Goal: Download file/media

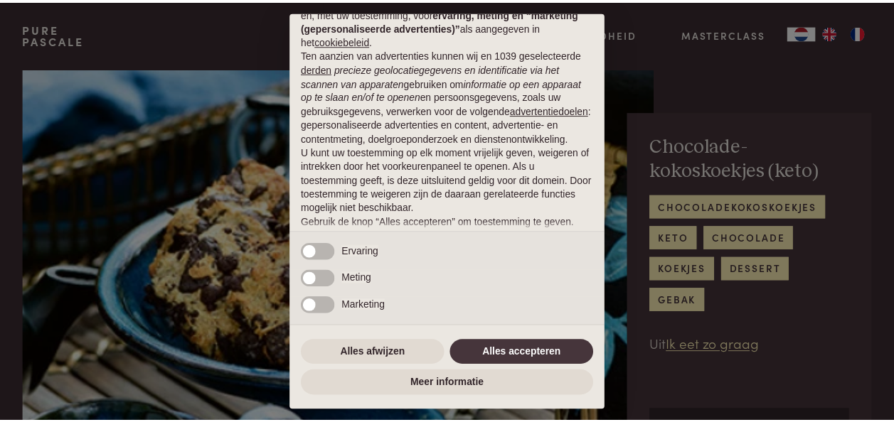
scroll to position [124, 0]
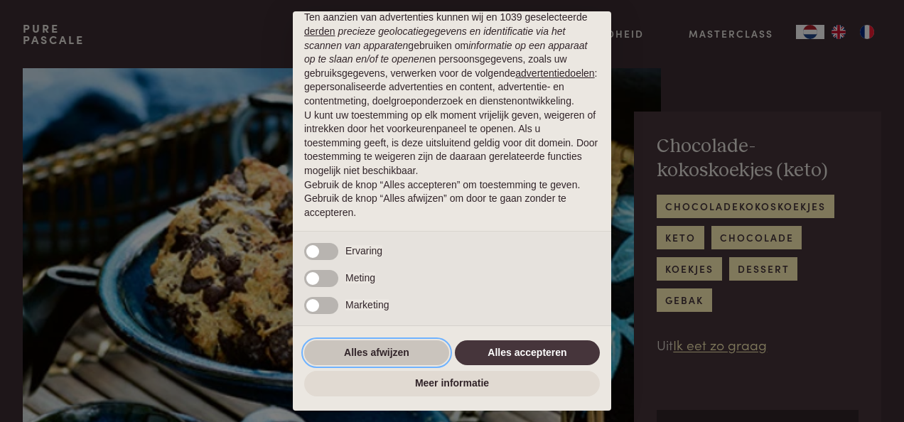
click at [358, 347] on button "Alles afwijzen" at bounding box center [376, 353] width 145 height 26
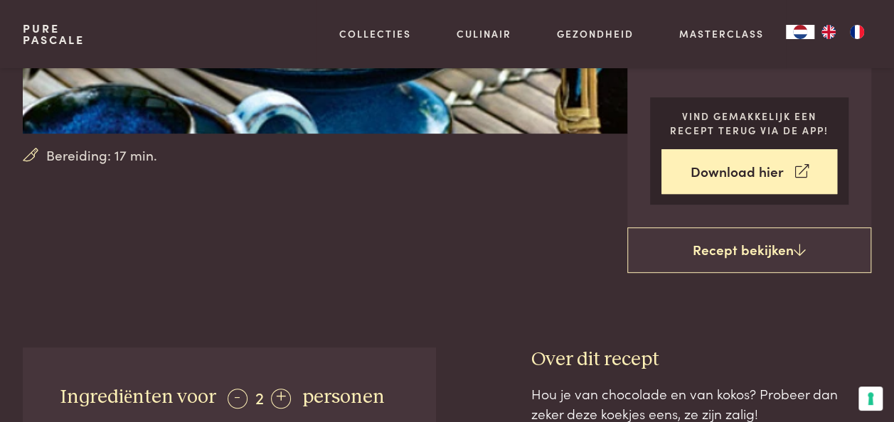
scroll to position [284, 0]
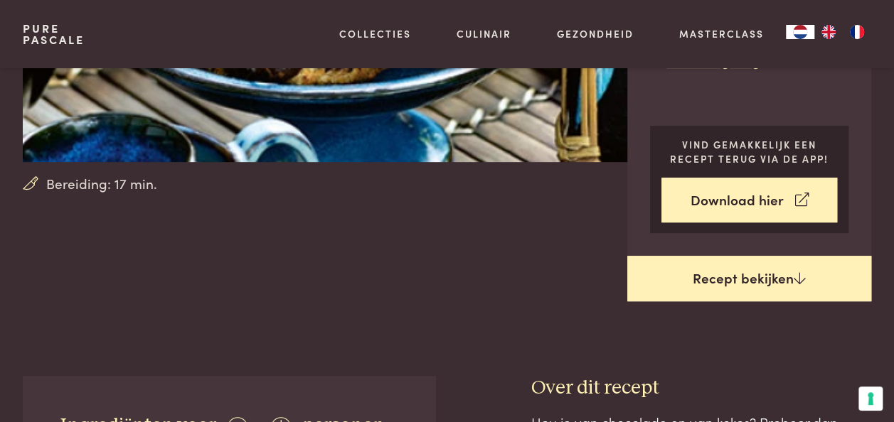
click at [695, 274] on link "Recept bekijken" at bounding box center [749, 278] width 244 height 45
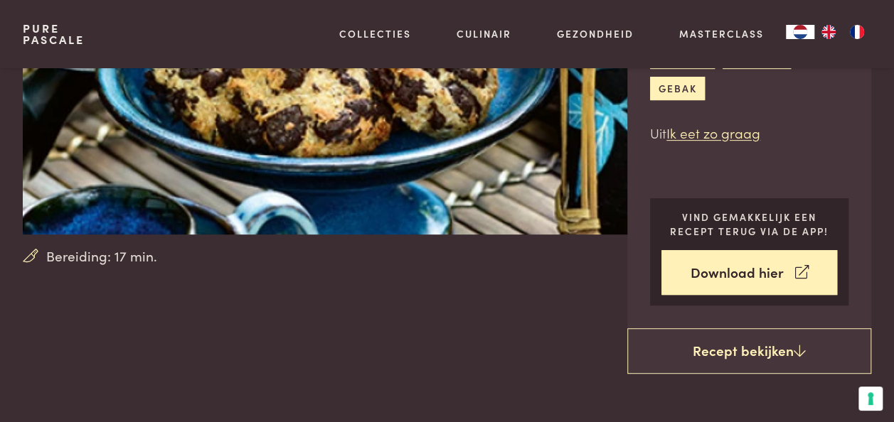
scroll to position [231, 0]
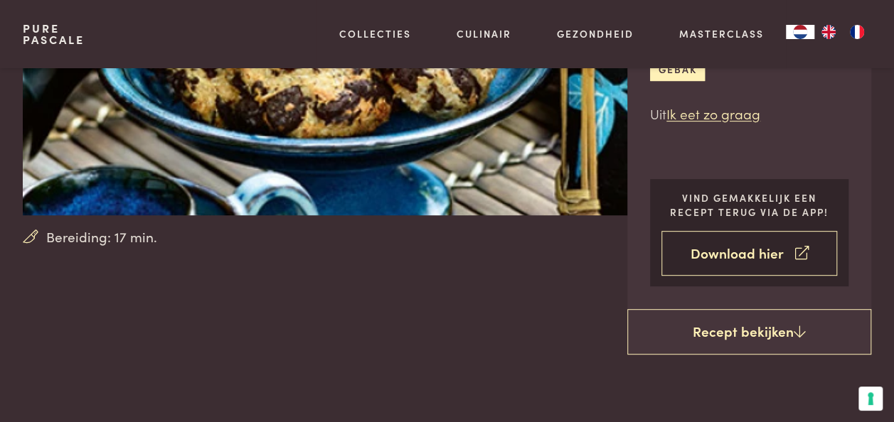
click at [685, 246] on link "Download hier" at bounding box center [749, 253] width 176 height 45
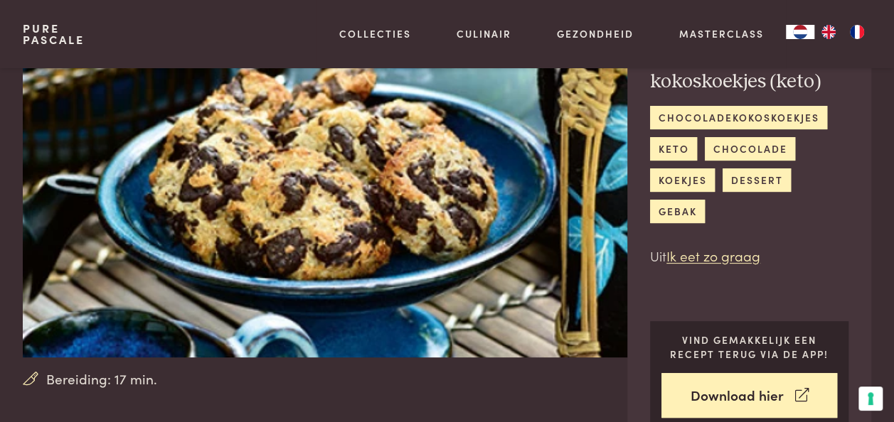
scroll to position [18, 0]
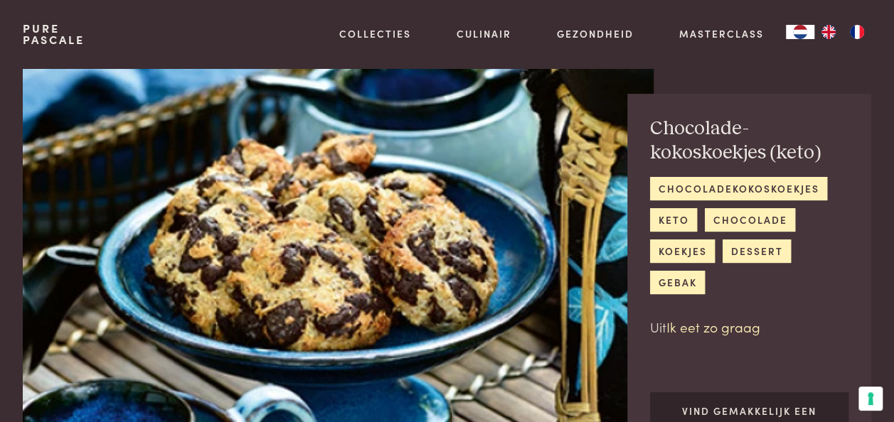
click at [724, 326] on link "Ik eet zo graag" at bounding box center [713, 326] width 94 height 19
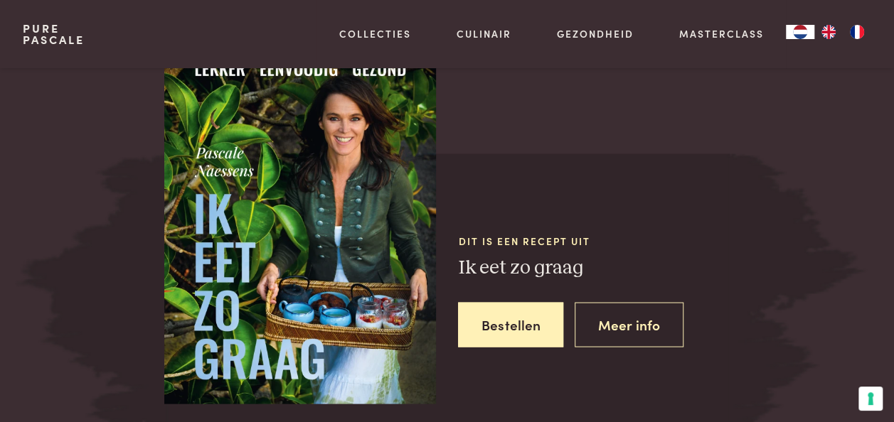
scroll to position [1252, 0]
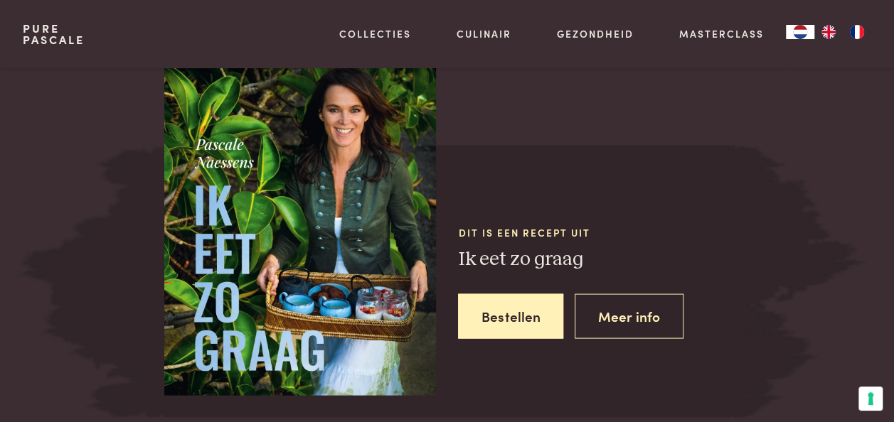
scroll to position [1039, 0]
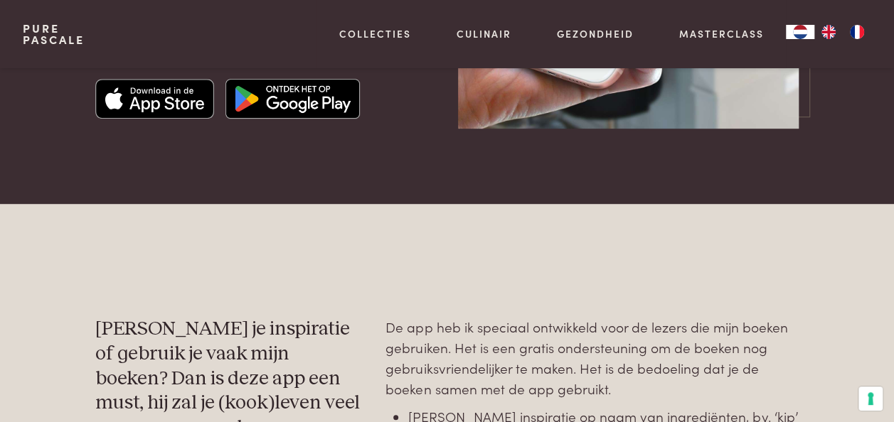
scroll to position [142, 0]
